Goal: Task Accomplishment & Management: Manage account settings

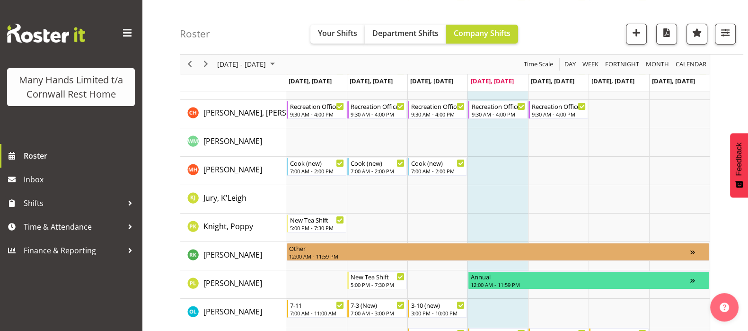
scroll to position [218, 0]
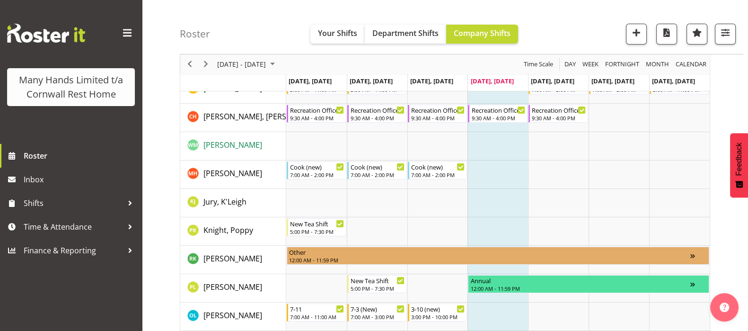
click at [215, 144] on span "[PERSON_NAME]" at bounding box center [233, 145] width 59 height 10
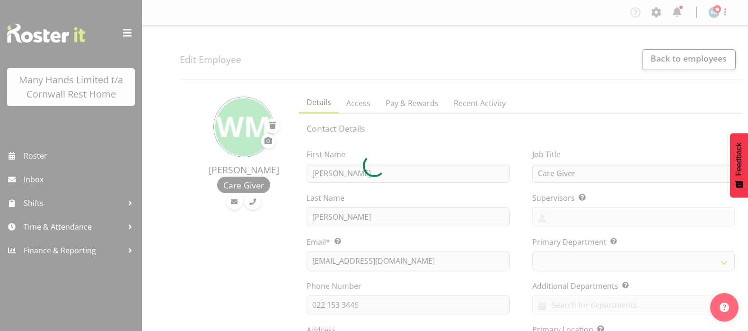
select select "TimelineWeek"
select select
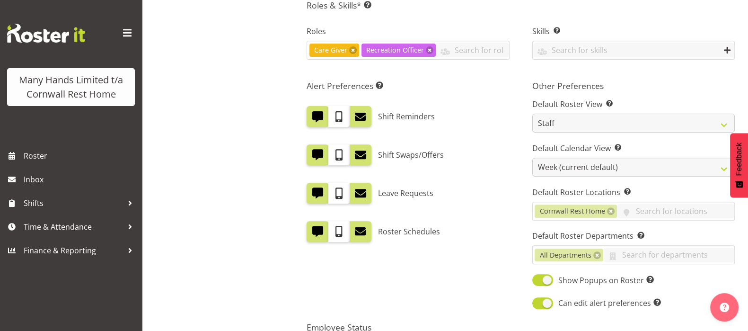
scroll to position [544, 0]
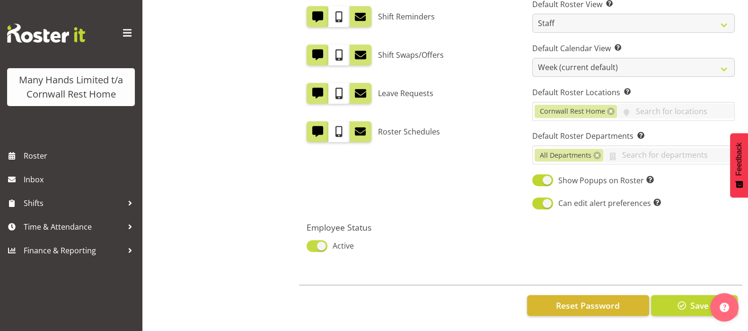
click at [317, 240] on span at bounding box center [317, 246] width 21 height 12
click at [313, 243] on input "Active" at bounding box center [310, 246] width 6 height 6
checkbox input "false"
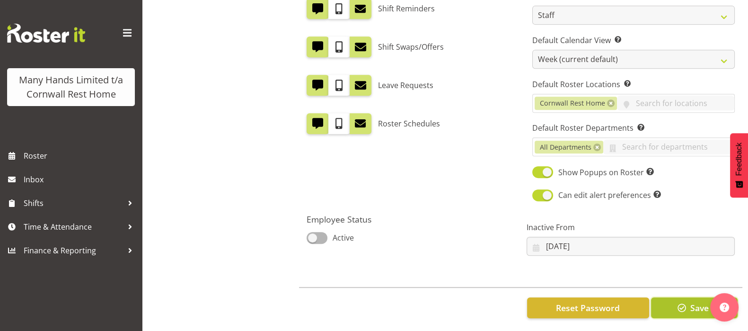
click at [692, 309] on span "Save" at bounding box center [699, 308] width 18 height 12
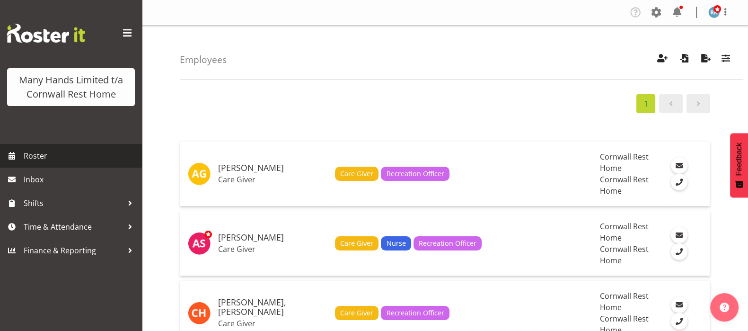
click at [41, 155] on span "Roster" at bounding box center [81, 156] width 114 height 14
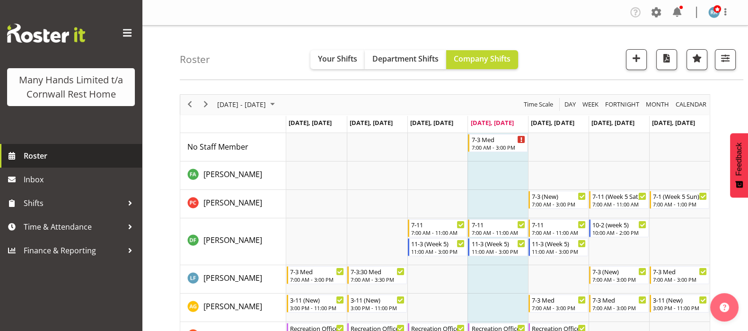
click at [33, 154] on span "Roster" at bounding box center [81, 156] width 114 height 14
